Goal: Information Seeking & Learning: Learn about a topic

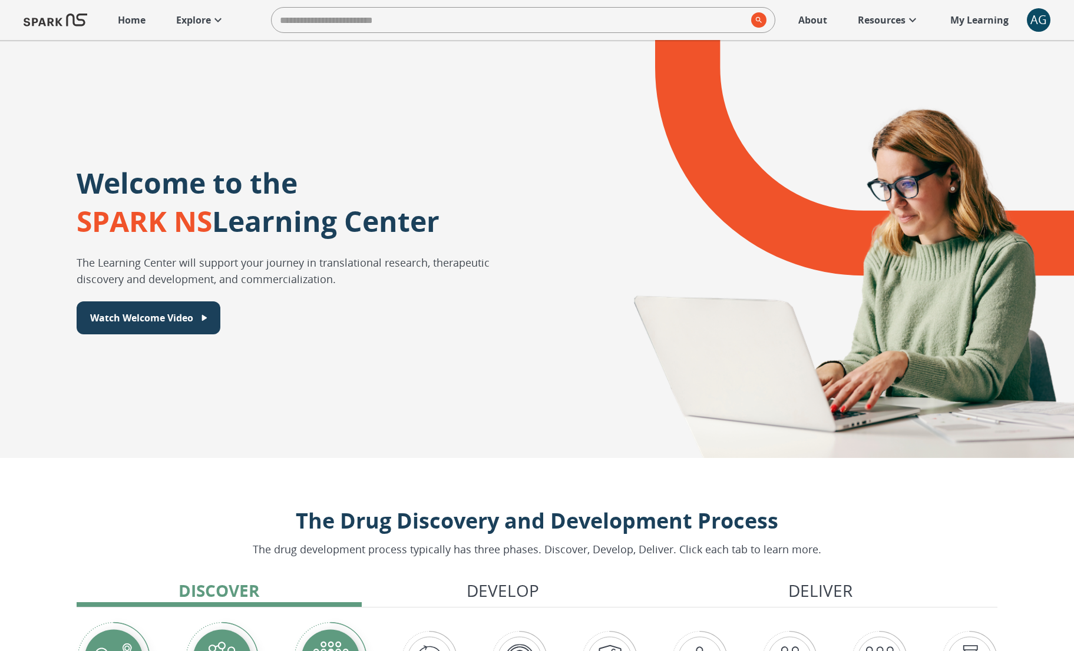
click at [349, 21] on input "search" at bounding box center [508, 20] width 475 height 24
click at [223, 19] on icon at bounding box center [218, 20] width 14 height 14
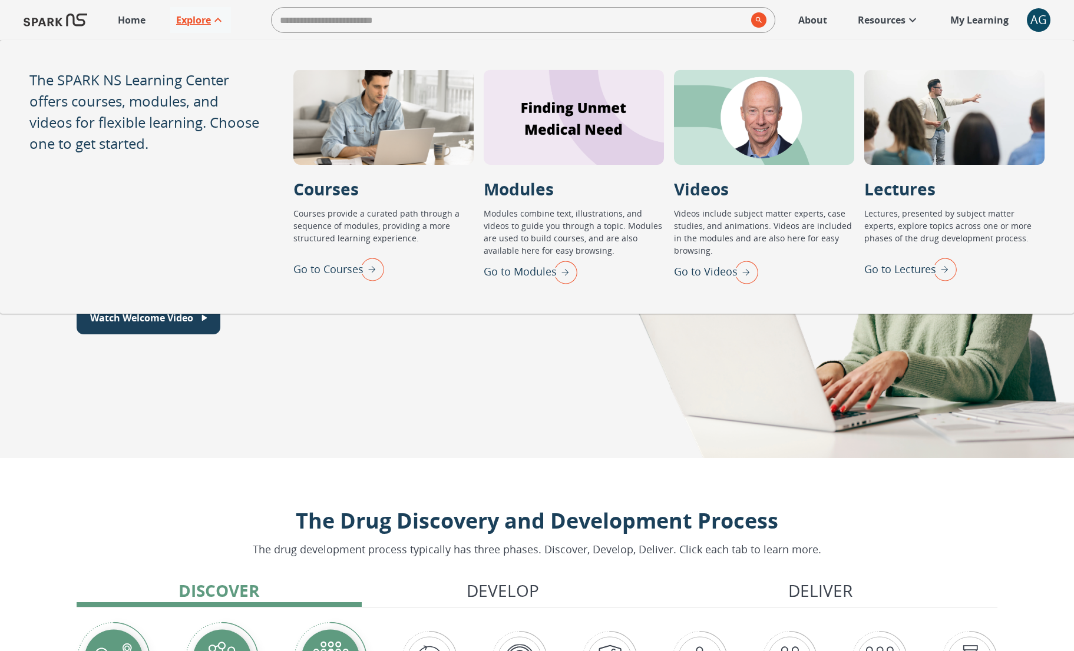
click at [946, 270] on img "Go to Lectures" at bounding box center [941, 269] width 29 height 31
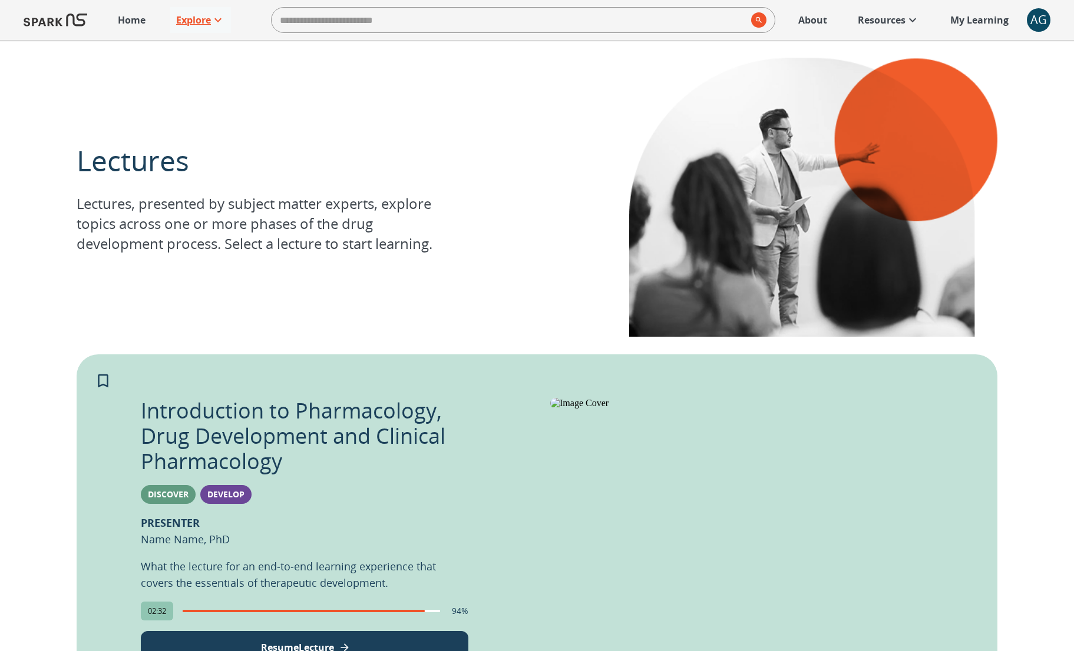
click at [198, 28] on link "Explore" at bounding box center [200, 20] width 61 height 26
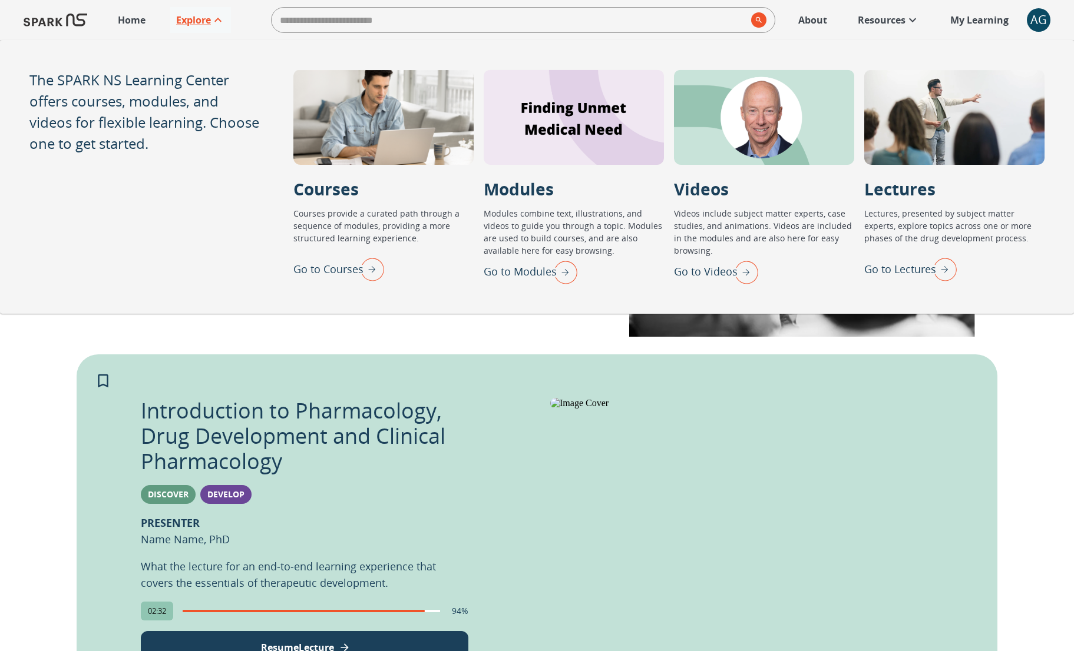
click at [567, 267] on img "Go to Modules" at bounding box center [562, 272] width 29 height 31
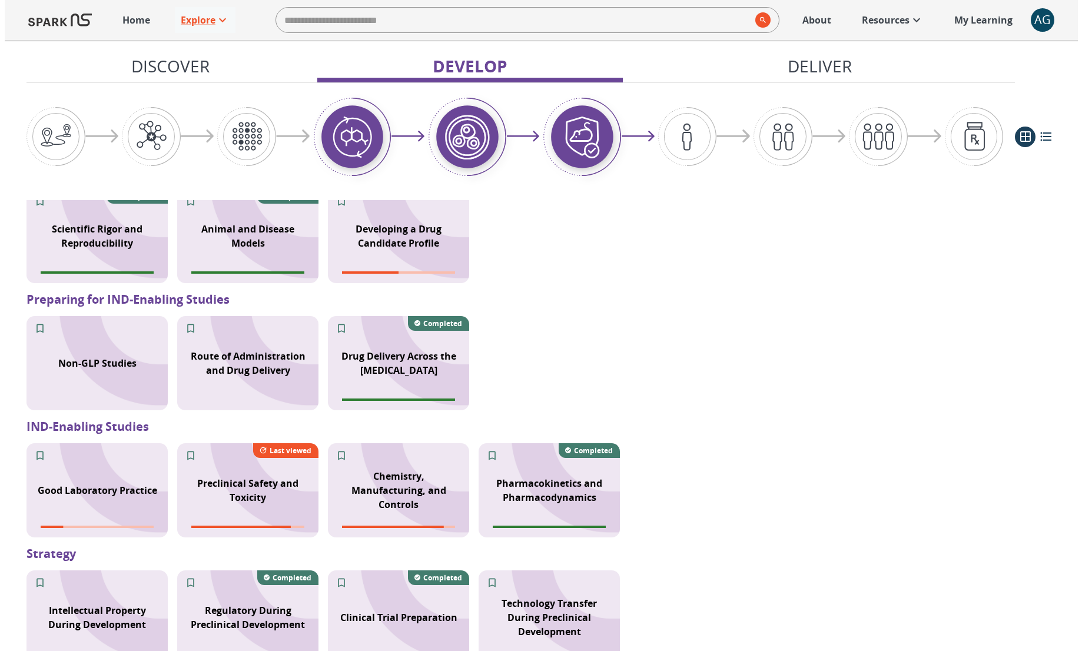
scroll to position [872, 0]
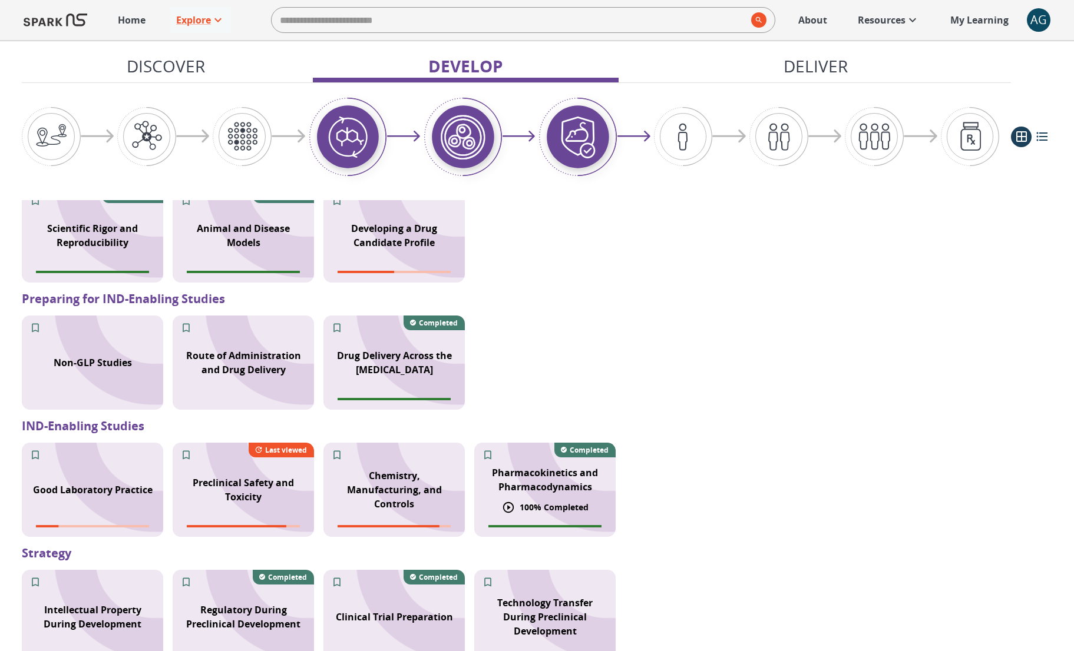
click at [544, 485] on p "Pharmacokinetics and Pharmacodynamics" at bounding box center [544, 480] width 127 height 28
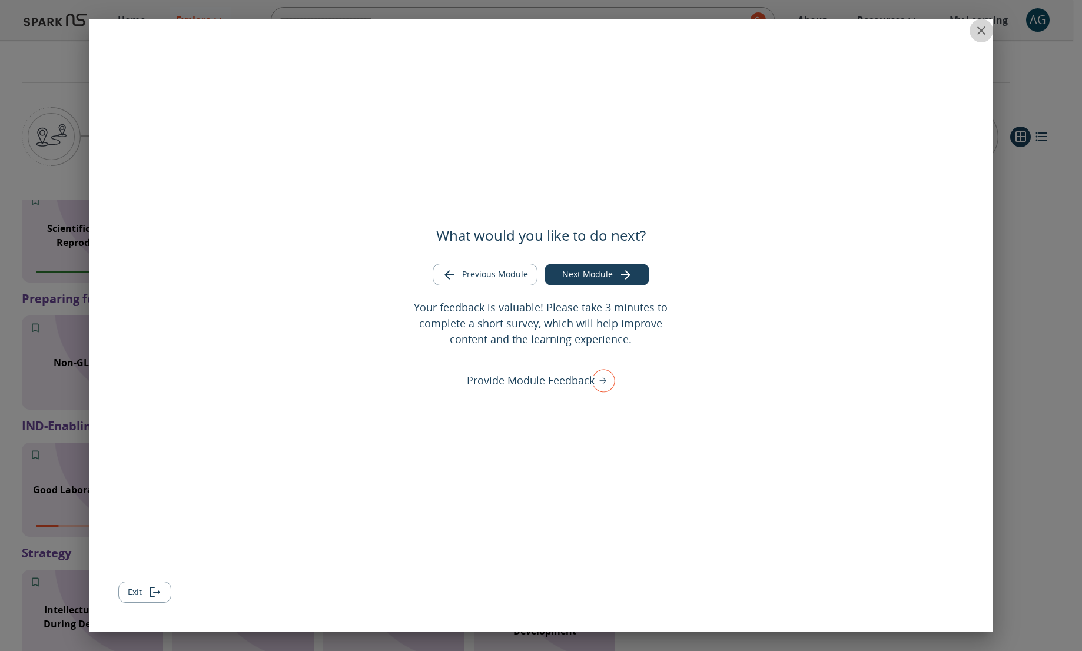
click at [985, 37] on icon "close" at bounding box center [982, 31] width 14 height 14
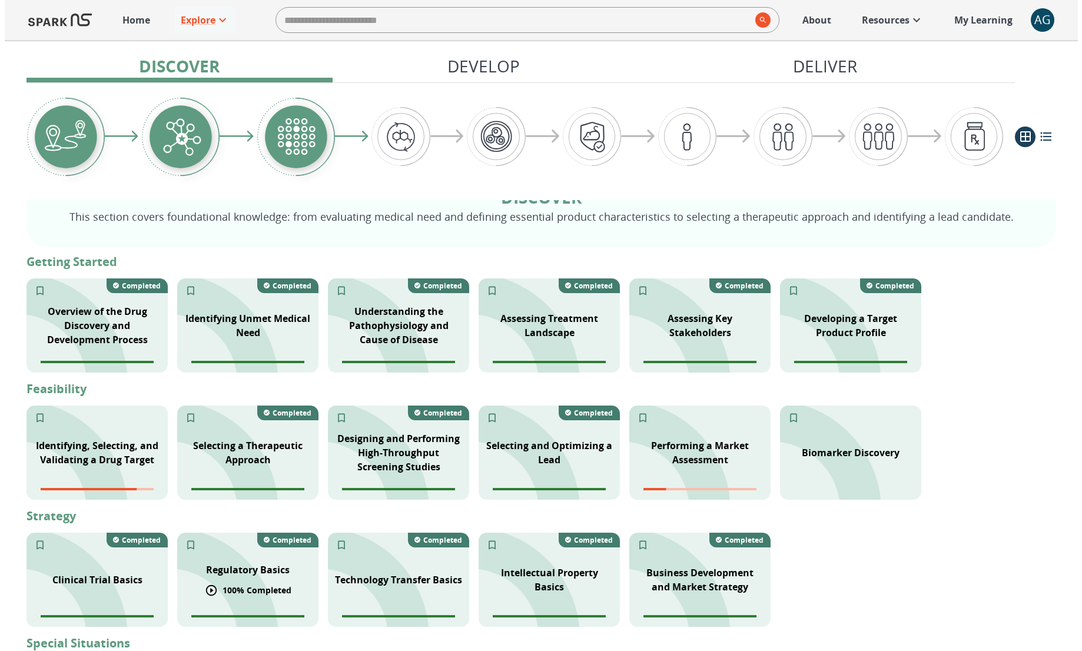
scroll to position [157, 0]
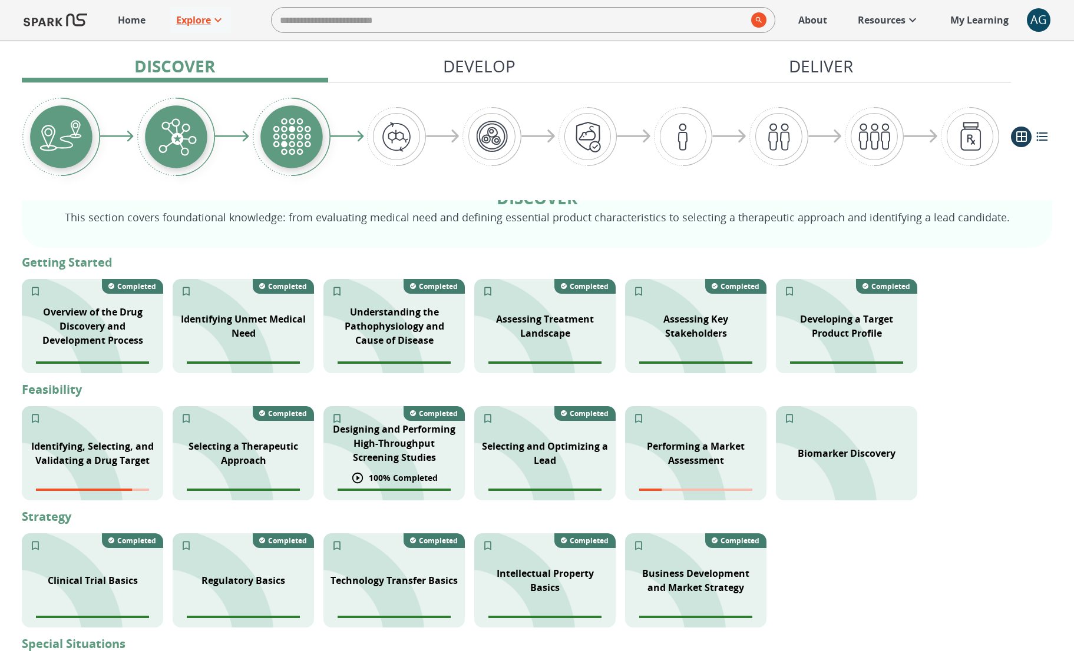
click at [346, 455] on p "Designing and Performing High-Throughput Screening Studies" at bounding box center [393, 443] width 127 height 42
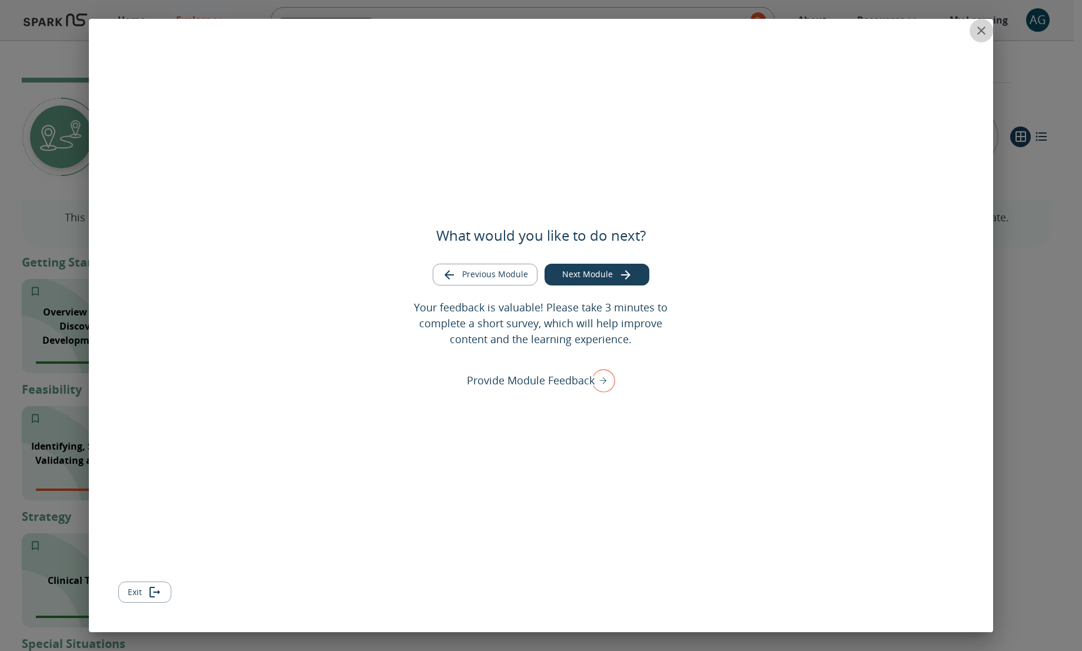
click at [979, 32] on icon "close" at bounding box center [982, 31] width 14 height 14
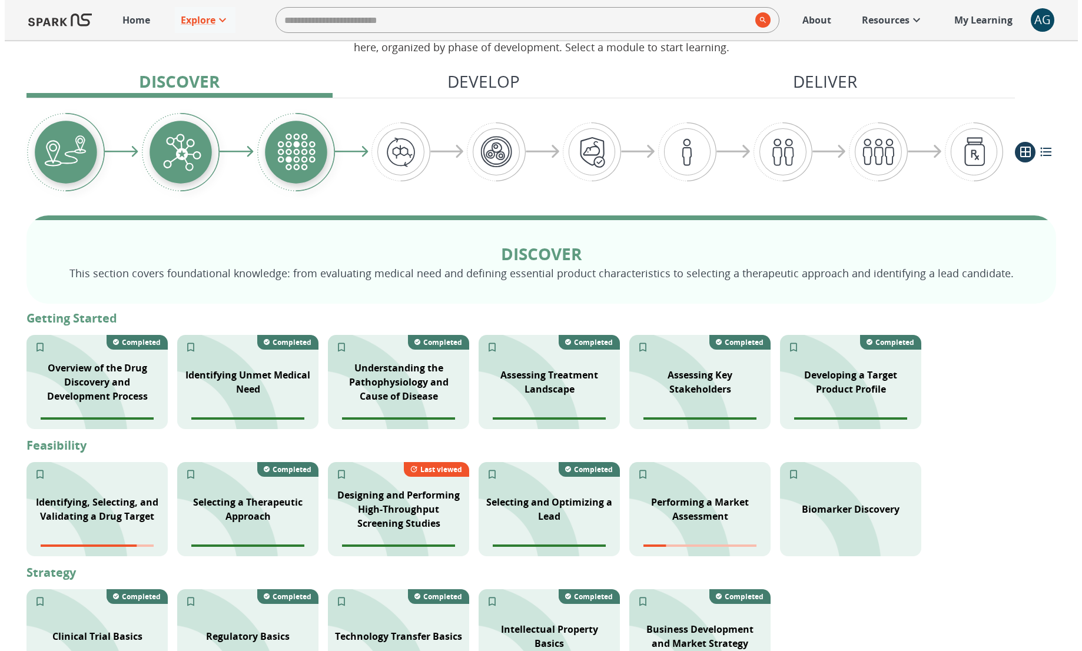
scroll to position [236, 0]
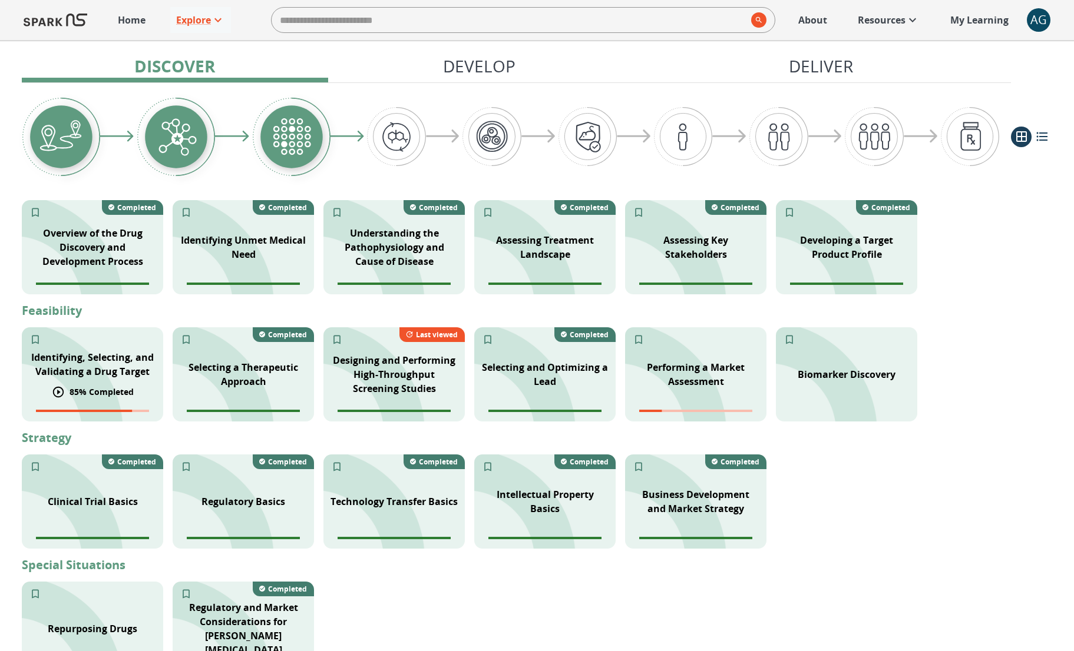
click at [101, 390] on p "85 % Completed" at bounding box center [101, 392] width 64 height 12
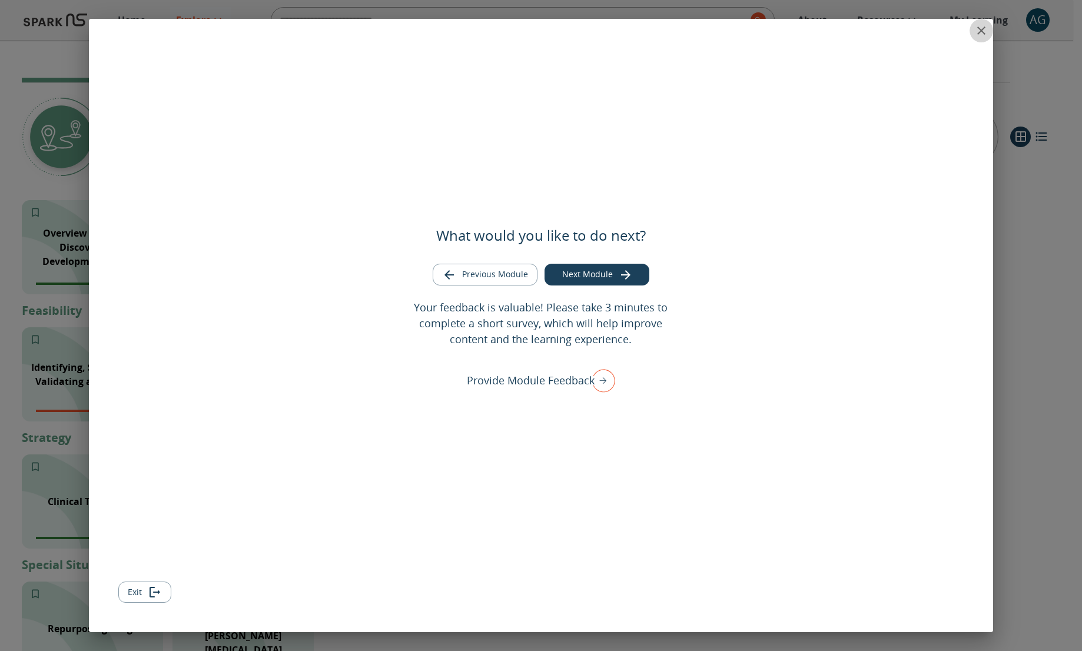
click at [983, 34] on icon "close" at bounding box center [982, 31] width 14 height 14
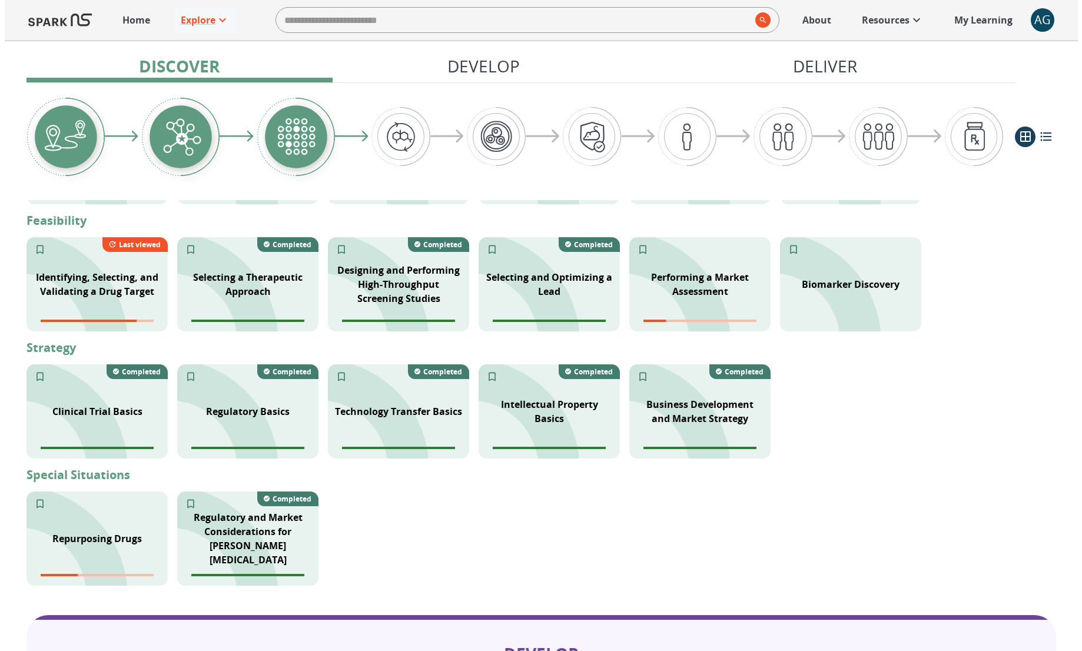
scroll to position [324, 0]
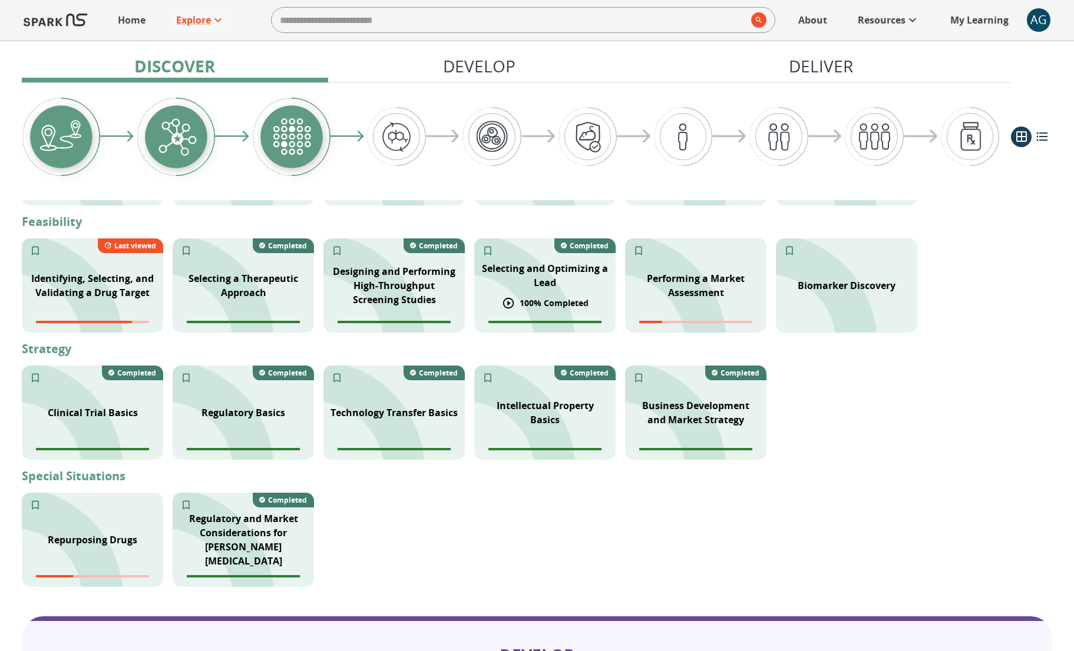
click at [539, 270] on p "Selecting and Optimizing a Lead" at bounding box center [544, 275] width 127 height 28
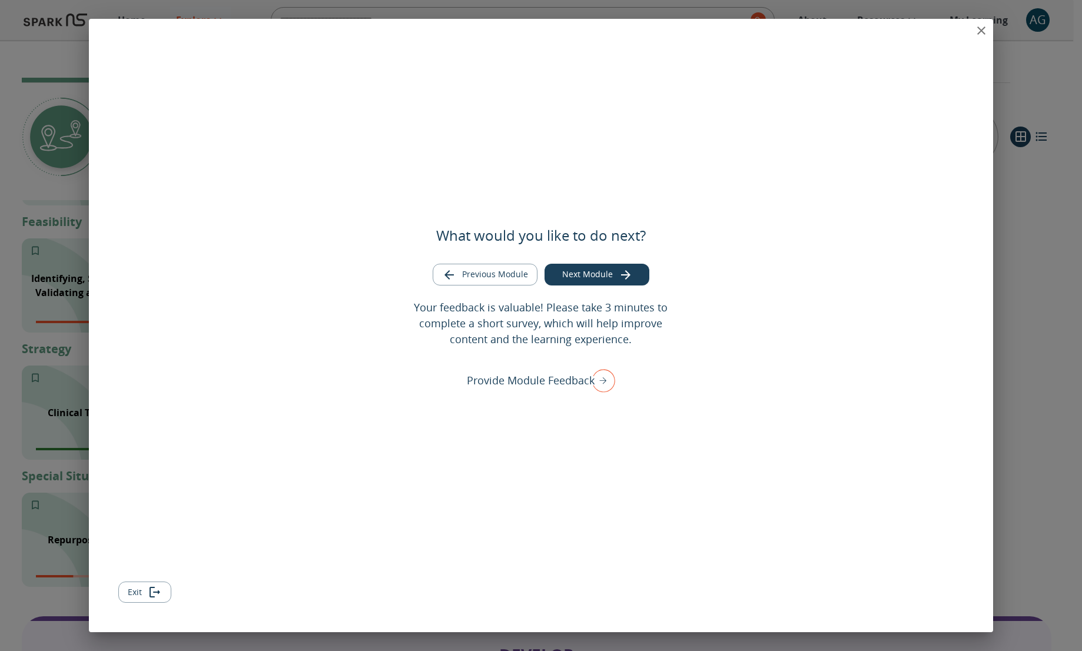
click at [978, 29] on icon "close" at bounding box center [982, 31] width 14 height 14
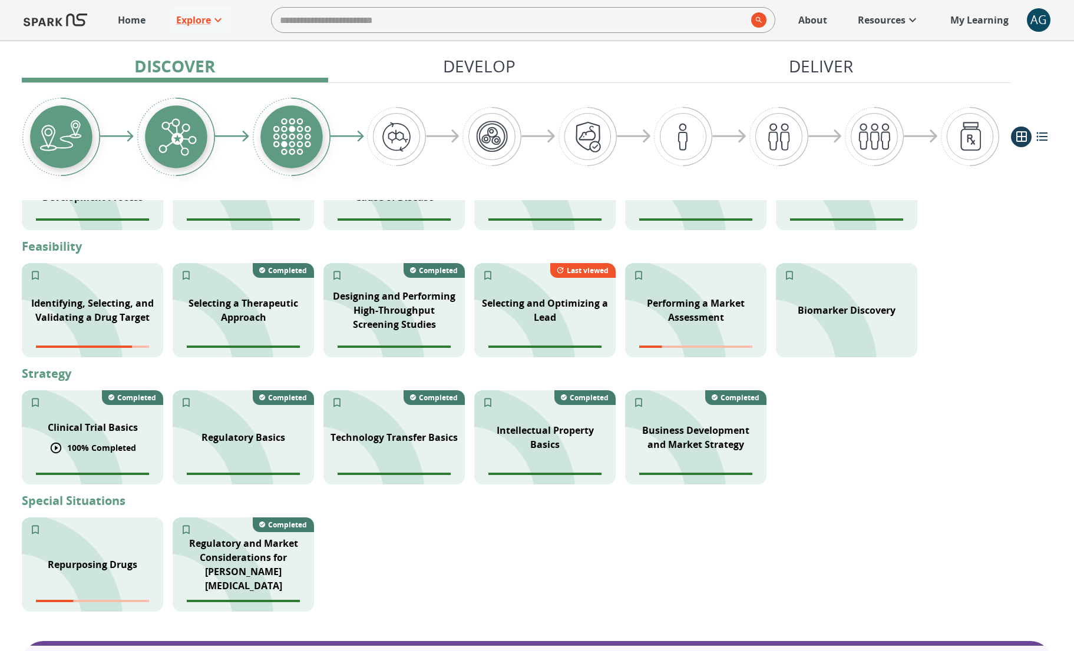
scroll to position [0, 0]
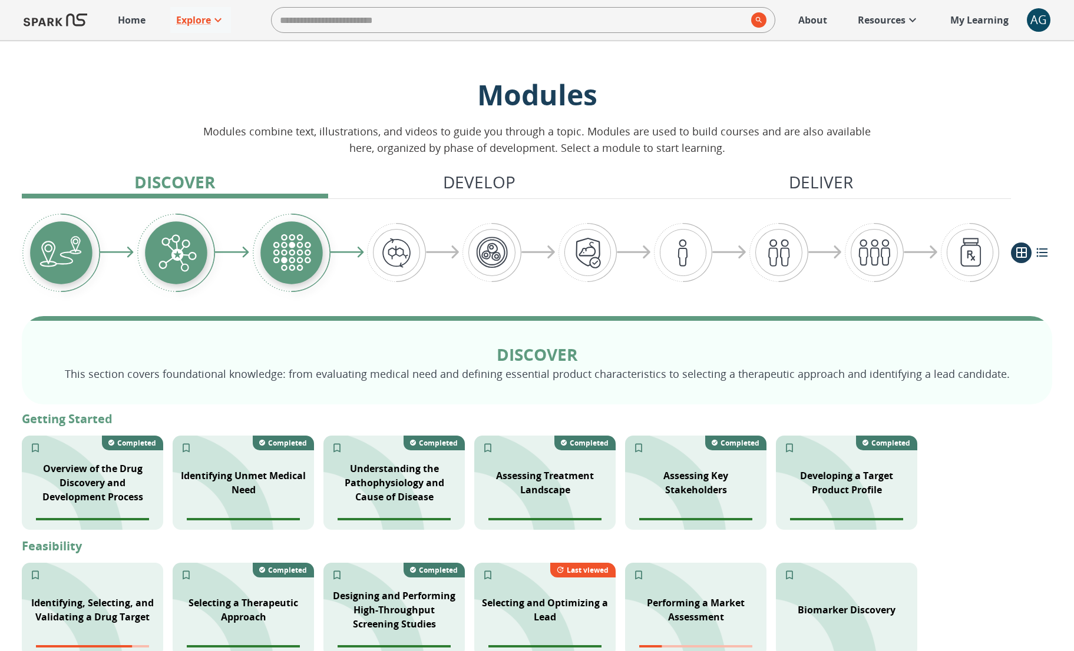
click at [1033, 249] on button "list view" at bounding box center [1041, 253] width 21 height 21
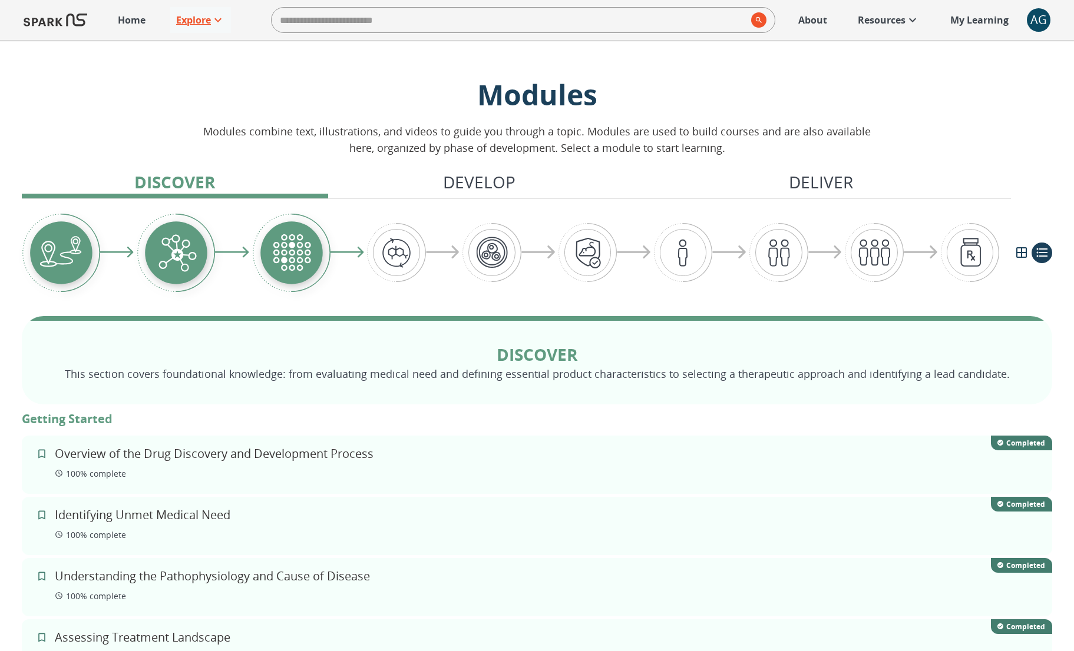
click at [191, 21] on p "Explore" at bounding box center [193, 20] width 35 height 14
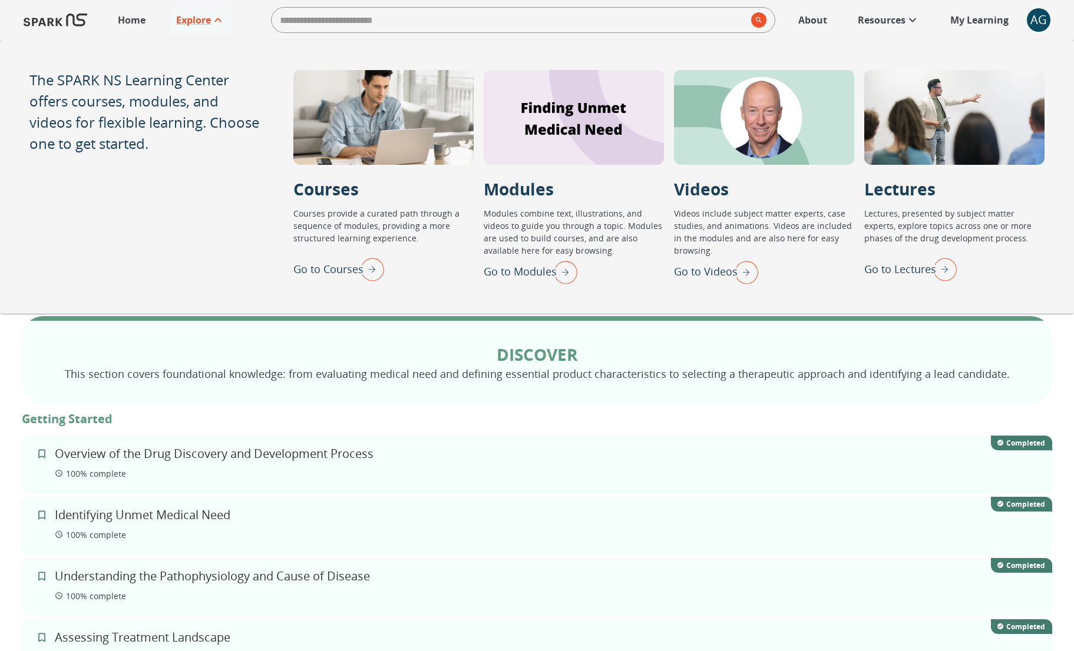
click at [944, 269] on img "Go to Lectures" at bounding box center [941, 269] width 29 height 31
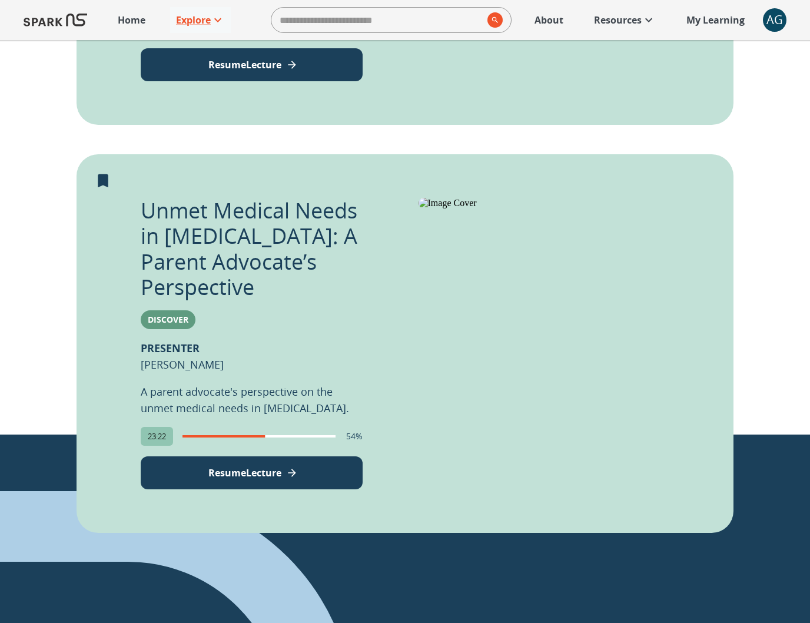
scroll to position [577, 0]
